Goal: Find specific page/section: Find specific page/section

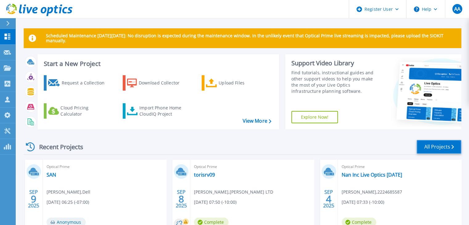
click at [425, 145] on link "All Projects" at bounding box center [439, 147] width 45 height 14
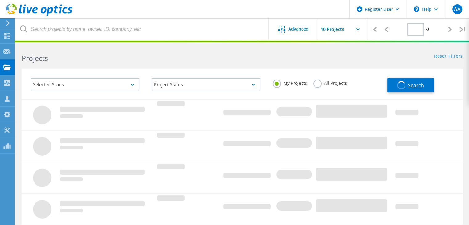
type input "1"
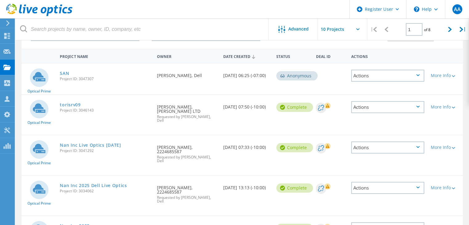
scroll to position [51, 0]
click at [72, 104] on link "torisrv09" at bounding box center [70, 104] width 21 height 4
